Goal: Task Accomplishment & Management: Manage account settings

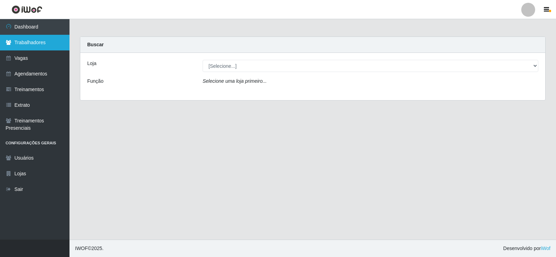
click at [41, 42] on link "Trabalhadores" at bounding box center [35, 43] width 70 height 16
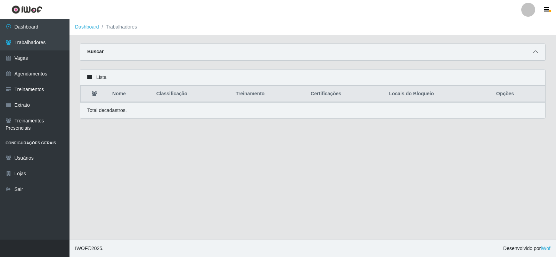
click at [536, 53] on icon at bounding box center [535, 51] width 5 height 5
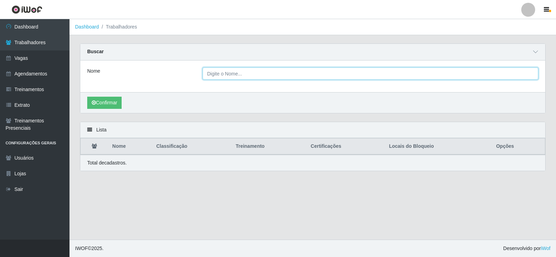
click at [239, 75] on input "Nome" at bounding box center [371, 73] width 336 height 12
type input "[PERSON_NAME]"
click at [87, 97] on button "Confirmar" at bounding box center [104, 103] width 34 height 12
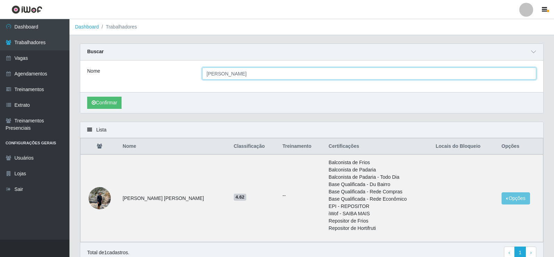
scroll to position [33, 0]
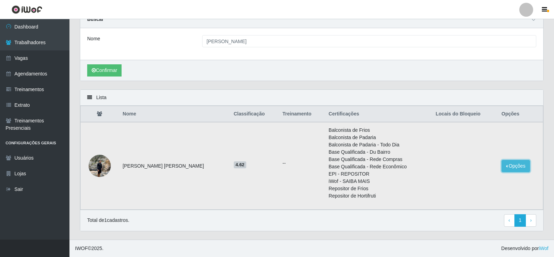
click at [510, 166] on button "Opções" at bounding box center [516, 166] width 29 height 12
click at [461, 186] on button "Bloquear - Loja" at bounding box center [473, 182] width 56 height 14
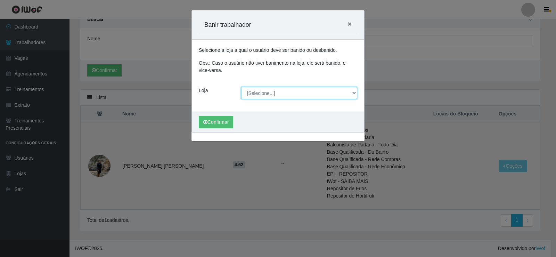
click at [355, 92] on select "[Selecione...] Rede Econômico - Prata" at bounding box center [299, 93] width 116 height 12
select select "192"
click at [241, 87] on select "[Selecione...] Rede Econômico - Prata" at bounding box center [299, 93] width 116 height 12
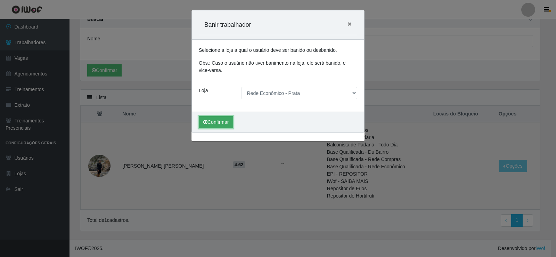
click at [222, 120] on button "Confirmar" at bounding box center [216, 122] width 34 height 12
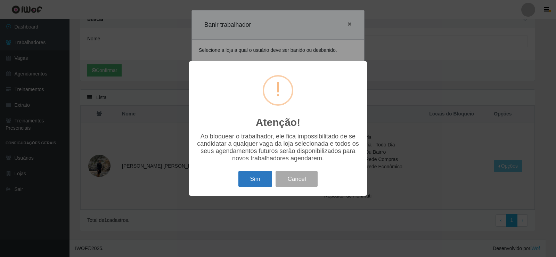
click at [263, 176] on button "Sim" at bounding box center [255, 179] width 34 height 16
